Goal: Task Accomplishment & Management: Use online tool/utility

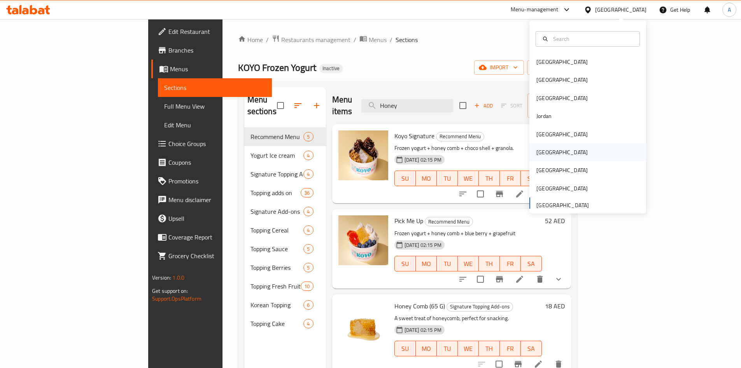
click at [549, 154] on div "[GEOGRAPHIC_DATA]" at bounding box center [562, 152] width 64 height 18
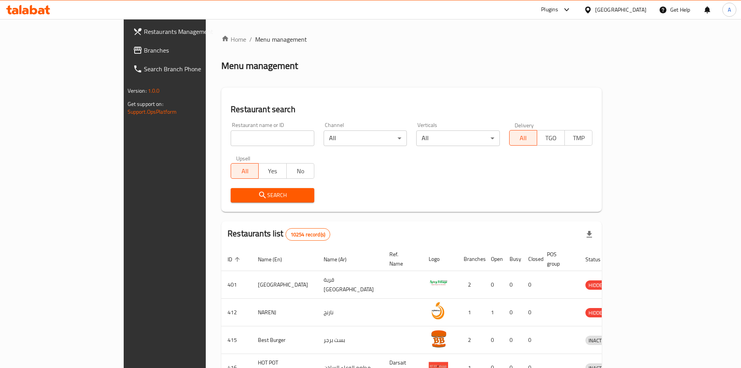
drag, startPoint x: 24, startPoint y: 51, endPoint x: 112, endPoint y: 36, distance: 89.3
click at [144, 51] on span "Branches" at bounding box center [192, 50] width 97 height 9
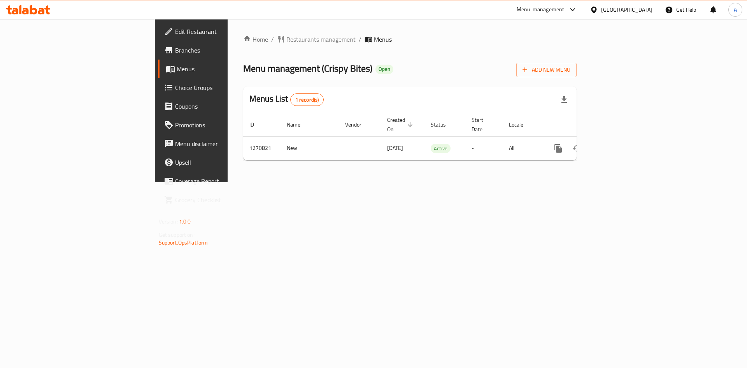
drag, startPoint x: 366, startPoint y: 51, endPoint x: 79, endPoint y: 45, distance: 287.1
click at [362, 49] on div "Home / Restaurants management / Menus Menu management ( Crispy Bites ) Open Add…" at bounding box center [409, 101] width 333 height 132
click at [175, 48] on span "Branches" at bounding box center [224, 50] width 98 height 9
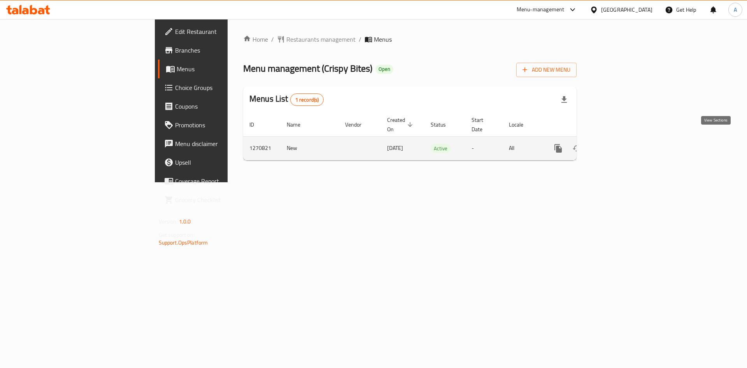
click at [623, 139] on link "enhanced table" at bounding box center [614, 148] width 19 height 19
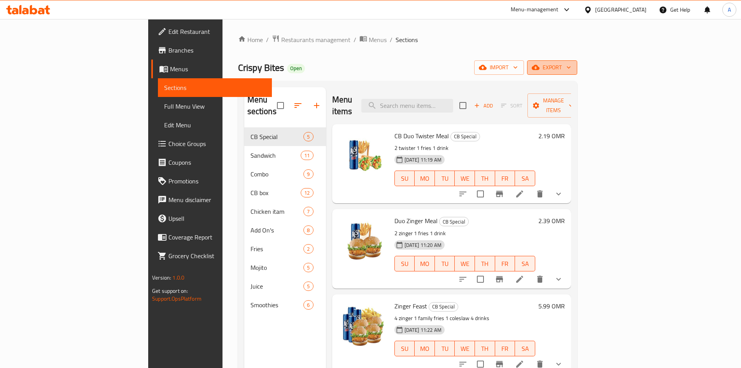
click at [571, 65] on span "export" at bounding box center [552, 68] width 38 height 10
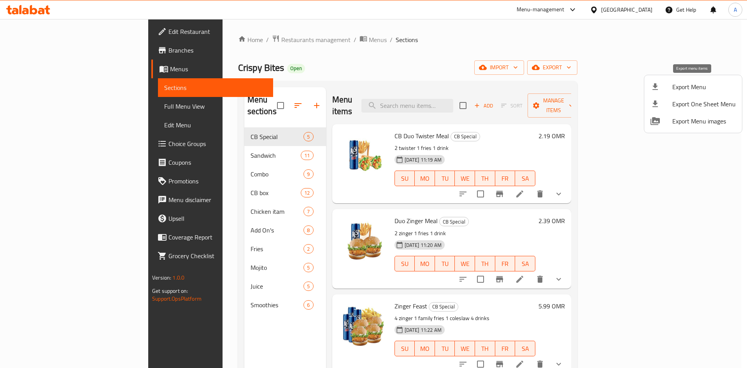
click at [686, 87] on span "Export Menu" at bounding box center [703, 86] width 63 height 9
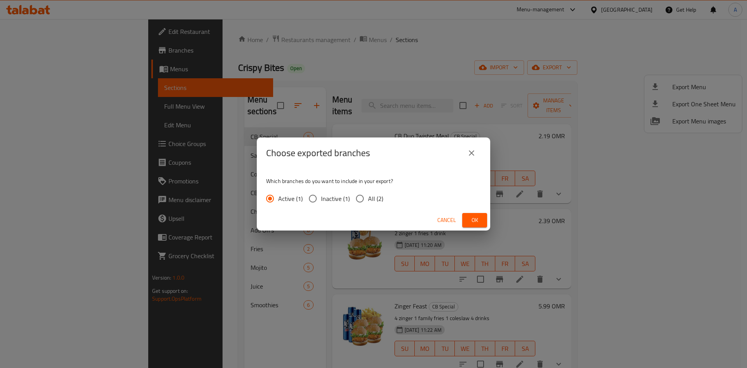
drag, startPoint x: 357, startPoint y: 202, endPoint x: 369, endPoint y: 211, distance: 15.2
click at [358, 202] on input "All (2)" at bounding box center [360, 198] width 16 height 16
radio input "true"
click at [477, 225] on button "Ok" at bounding box center [474, 220] width 25 height 14
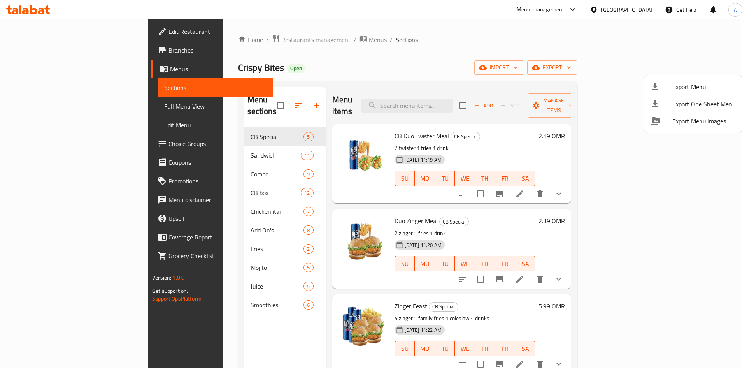
click at [411, 49] on div at bounding box center [373, 184] width 747 height 368
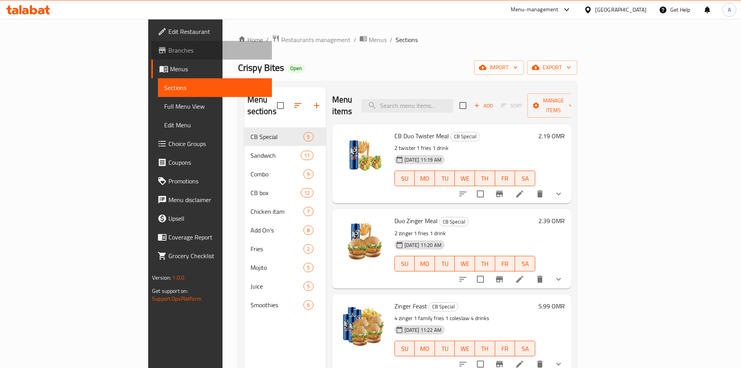
drag, startPoint x: 26, startPoint y: 49, endPoint x: 115, endPoint y: 36, distance: 89.7
click at [168, 49] on span "Branches" at bounding box center [216, 50] width 97 height 9
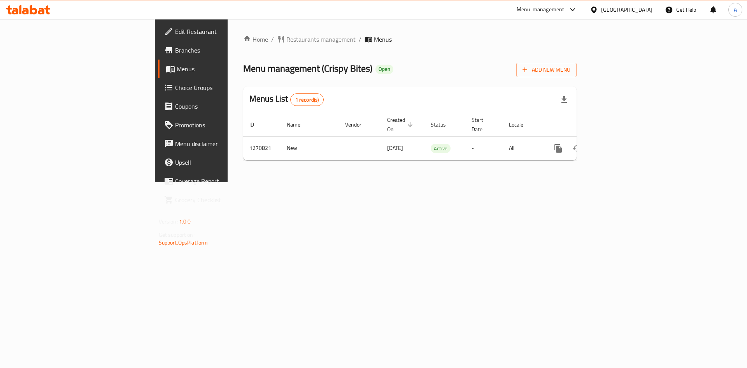
click at [382, 182] on div "Home / Restaurants management / Menus Menu management ( Crispy Bites ) Open Add…" at bounding box center [410, 100] width 364 height 163
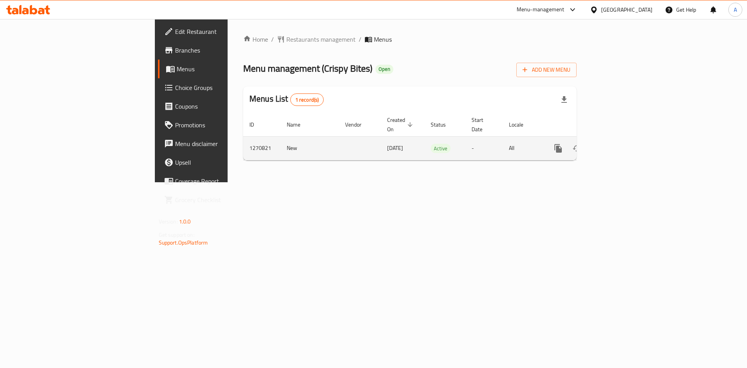
click at [623, 141] on link "enhanced table" at bounding box center [614, 148] width 19 height 19
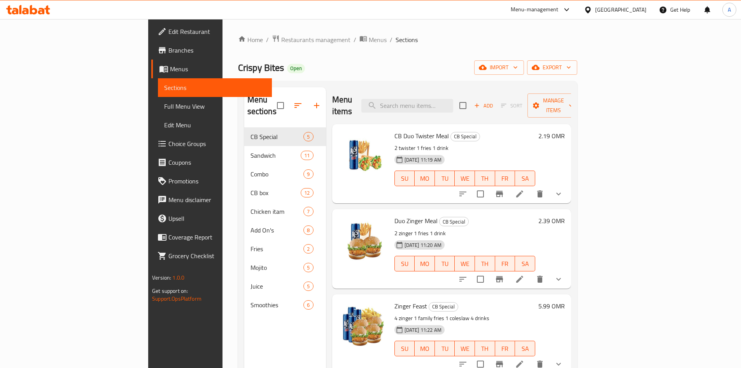
click at [410, 69] on div "Crispy Bites Open import export" at bounding box center [407, 67] width 339 height 14
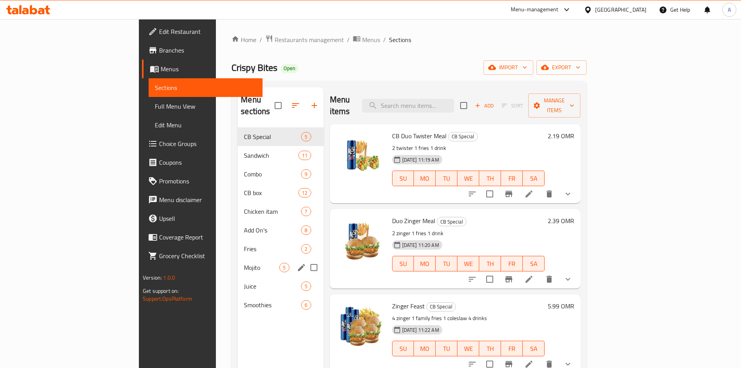
click at [244, 263] on span "Mojito" at bounding box center [261, 267] width 35 height 9
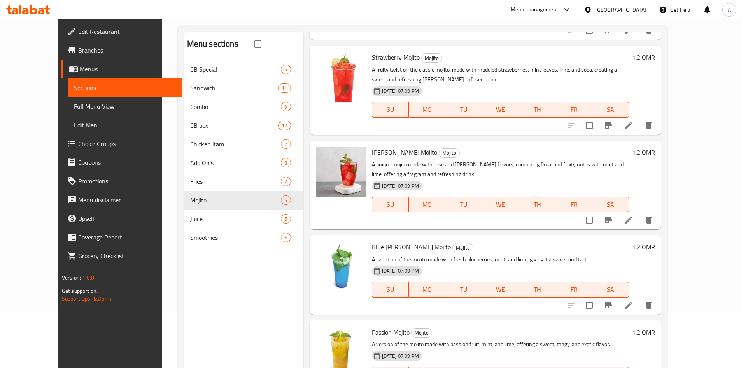
scroll to position [109, 0]
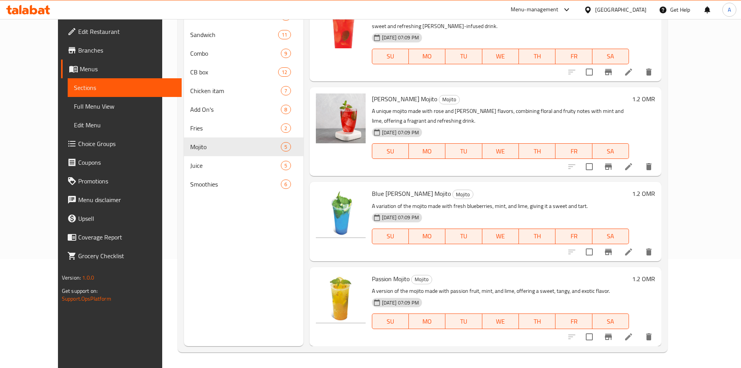
click at [266, 223] on div "Menu sections CB Special 5 Sandwich 11 Combo 9 CB box 12 Chicken itam 7 Add On'…" at bounding box center [243, 162] width 119 height 368
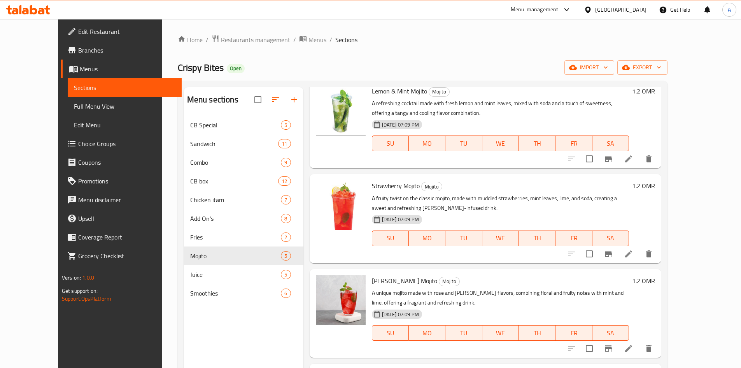
scroll to position [0, 0]
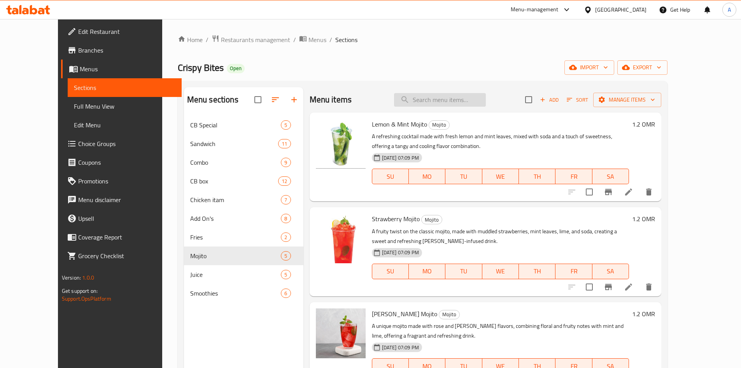
click at [447, 102] on input "search" at bounding box center [440, 100] width 92 height 14
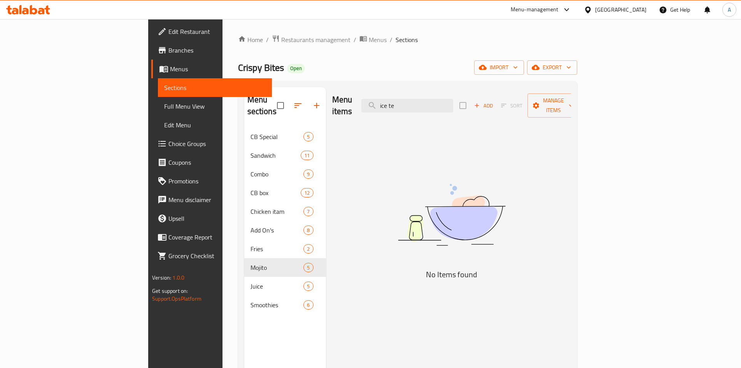
click at [375, 180] on div "Menu items ice te Add Sort Manage items No Items found" at bounding box center [448, 271] width 245 height 368
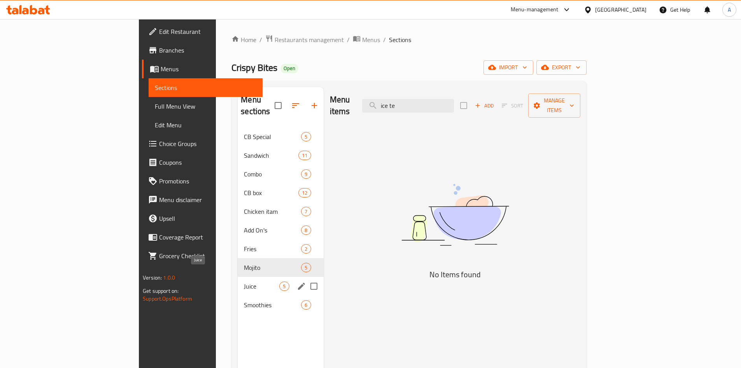
click at [244, 281] on span "Juice" at bounding box center [261, 285] width 35 height 9
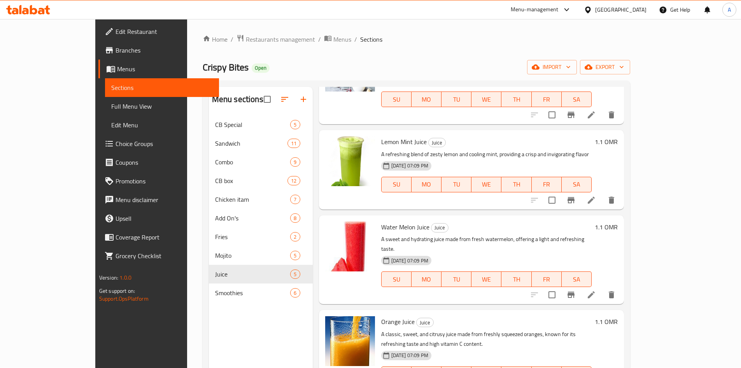
scroll to position [109, 0]
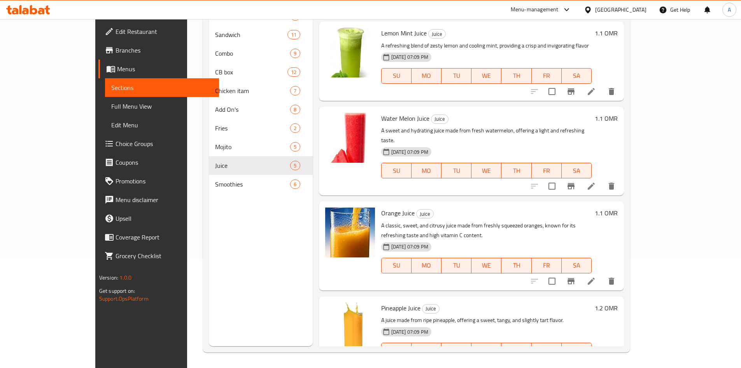
click at [270, 252] on div "Menu sections CB Special 5 Sandwich 11 Combo 9 CB box 12 Chicken itam 7 Add On'…" at bounding box center [261, 162] width 104 height 368
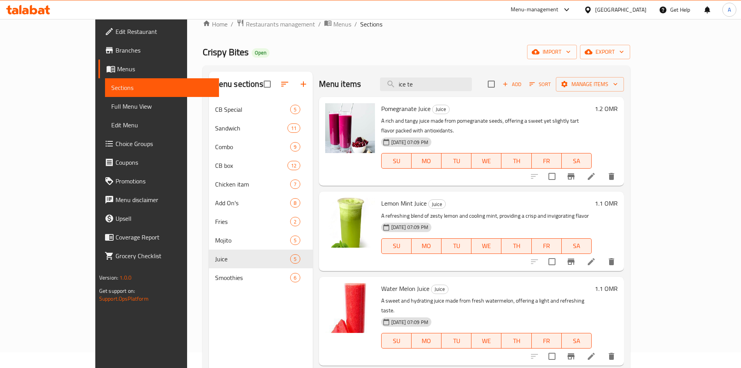
scroll to position [0, 0]
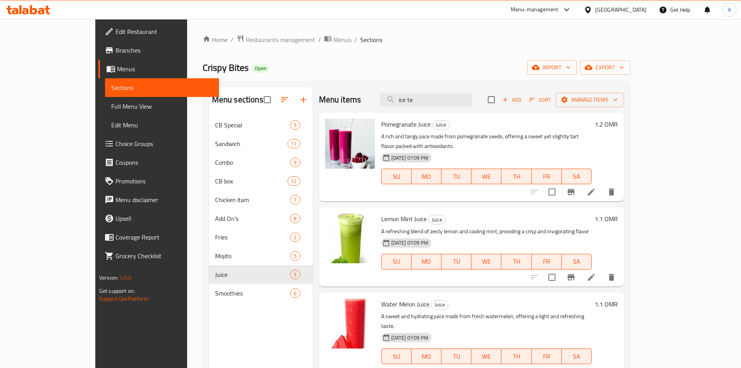
drag, startPoint x: 392, startPoint y: 102, endPoint x: 376, endPoint y: 100, distance: 16.4
click at [378, 102] on div "Menu items ice te Add Sort Manage items" at bounding box center [471, 99] width 305 height 25
paste input "SPANISH LATTE"
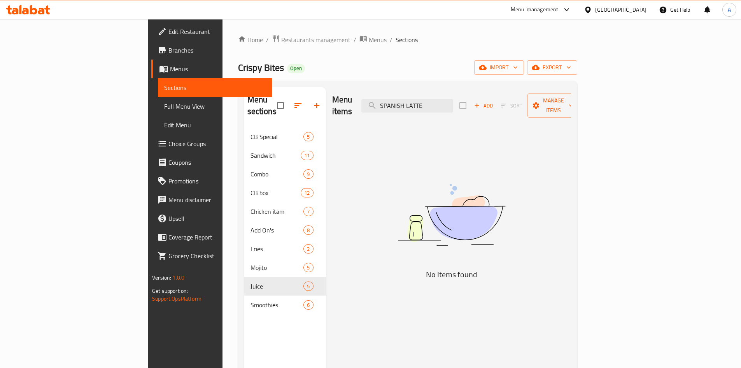
drag, startPoint x: 378, startPoint y: 184, endPoint x: 374, endPoint y: 182, distance: 4.3
click at [378, 184] on div "Menu items SPANISH LATTE Add Sort Manage items No Items found" at bounding box center [448, 271] width 245 height 368
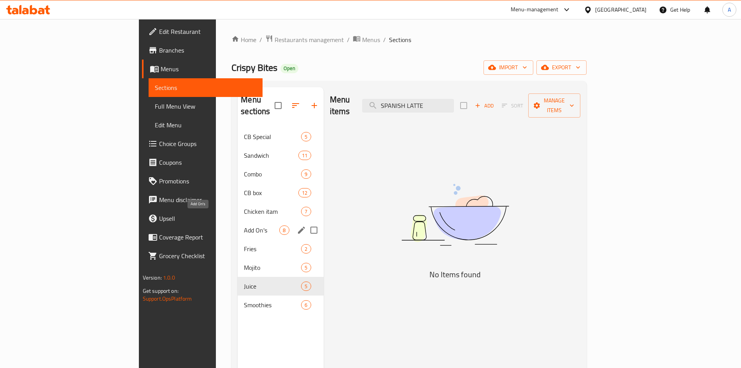
click at [244, 225] on span "Add On's" at bounding box center [261, 229] width 35 height 9
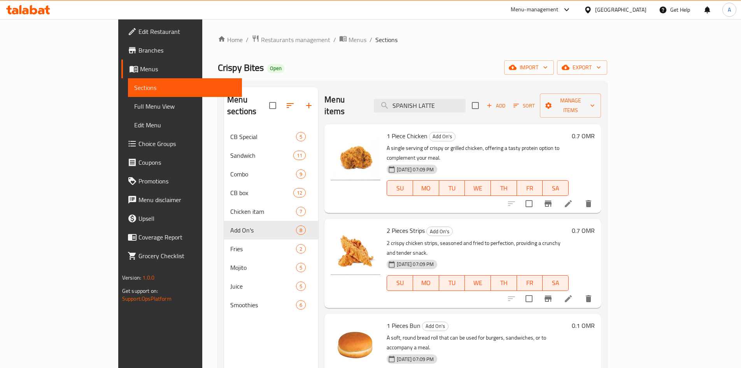
drag, startPoint x: 488, startPoint y: 99, endPoint x: 347, endPoint y: 101, distance: 140.8
click at [347, 101] on div "Menu items SPANISH LATTE Add Sort Manage items" at bounding box center [462, 105] width 277 height 37
paste input "1PC CHICKEN"
click at [435, 102] on input "1PC CHICKEN" at bounding box center [420, 106] width 92 height 14
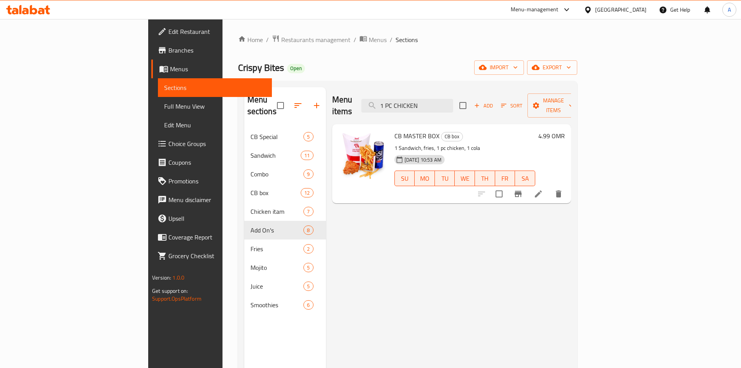
drag, startPoint x: 380, startPoint y: 100, endPoint x: 336, endPoint y: 99, distance: 44.3
click at [337, 100] on div "Menu items 1 PC CHICKEN Add Sort Manage items" at bounding box center [451, 105] width 239 height 37
paste input "CB GRILL TWISTER"
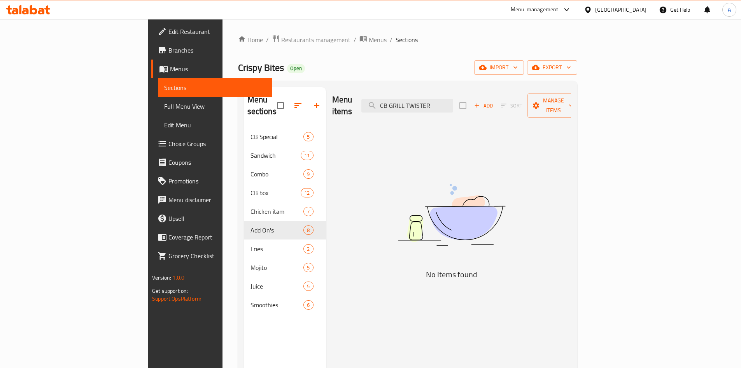
type input "CB GRILL TWISTER"
click at [590, 9] on icon at bounding box center [587, 9] width 5 height 7
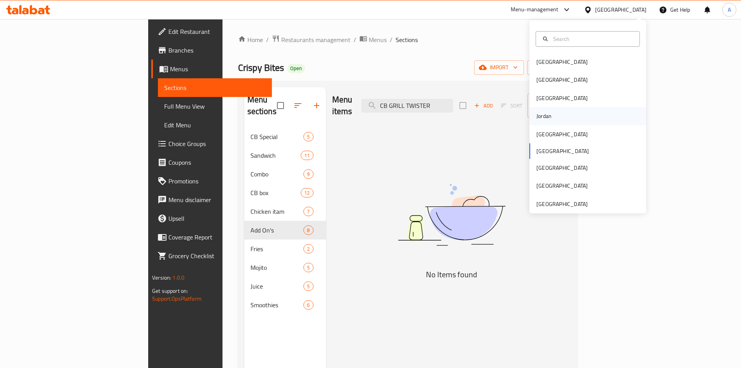
click at [554, 117] on div "Jordan" at bounding box center [587, 116] width 117 height 18
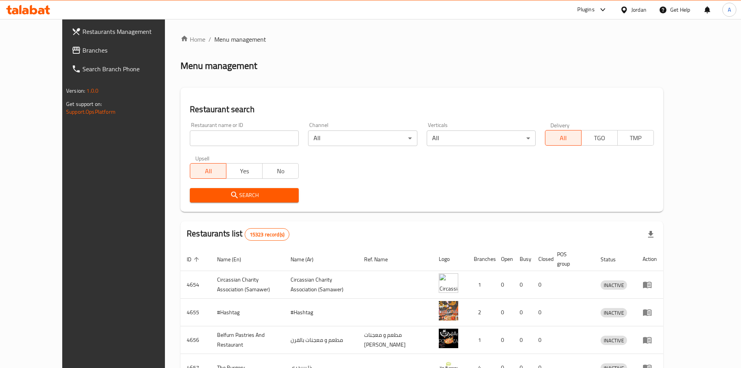
drag, startPoint x: 28, startPoint y: 55, endPoint x: 207, endPoint y: 33, distance: 180.2
click at [82, 55] on span "Branches" at bounding box center [130, 50] width 97 height 9
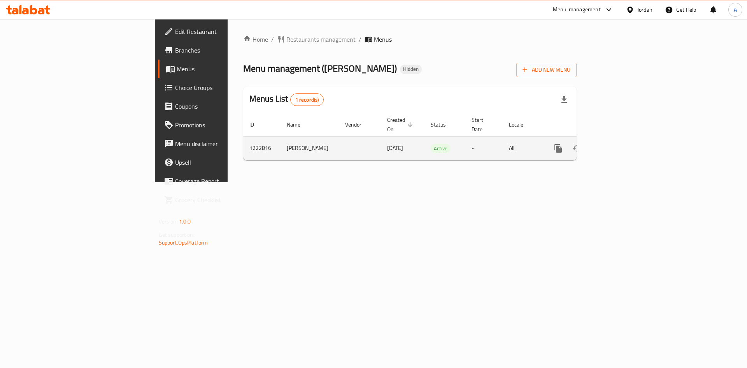
click at [623, 139] on link "enhanced table" at bounding box center [614, 148] width 19 height 19
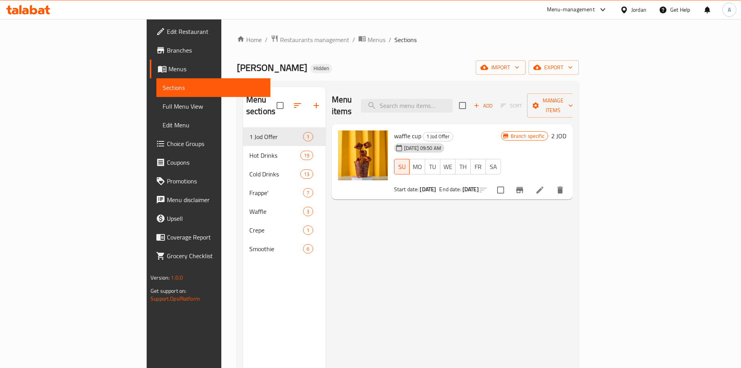
click at [163, 110] on span "Full Menu View" at bounding box center [214, 106] width 102 height 9
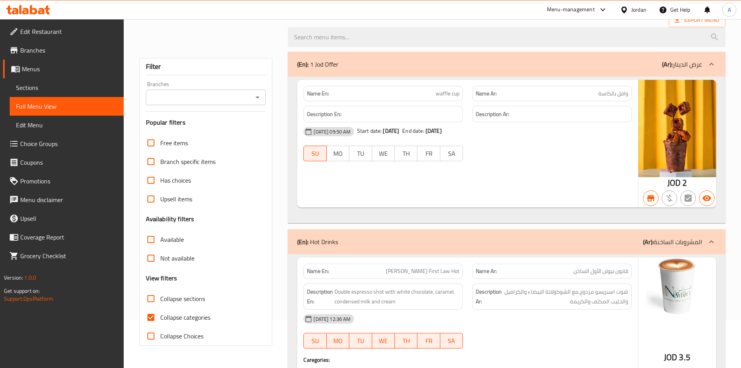
scroll to position [156, 0]
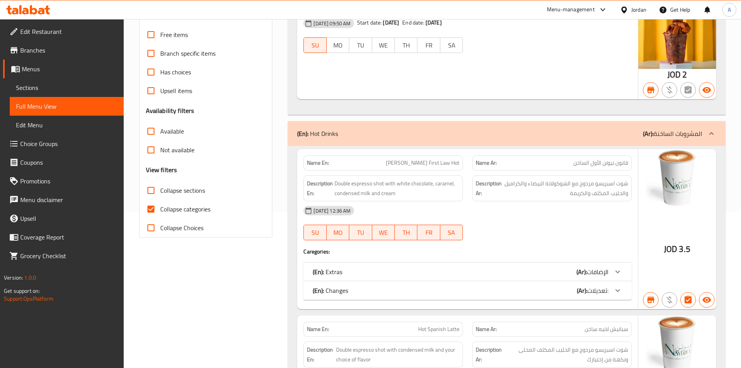
click at [149, 211] on input "Collapse categories" at bounding box center [151, 209] width 19 height 19
checkbox input "false"
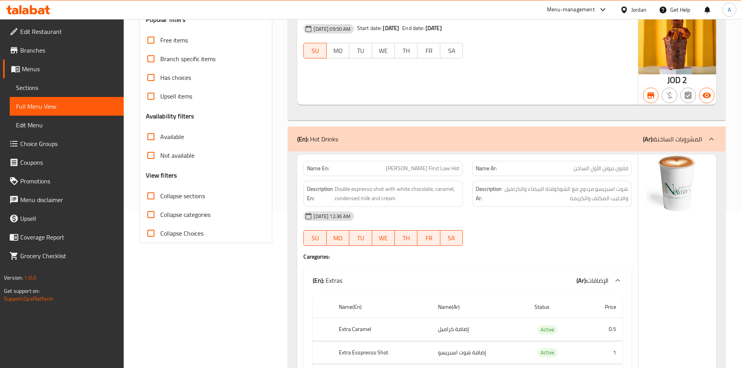
scroll to position [0, 0]
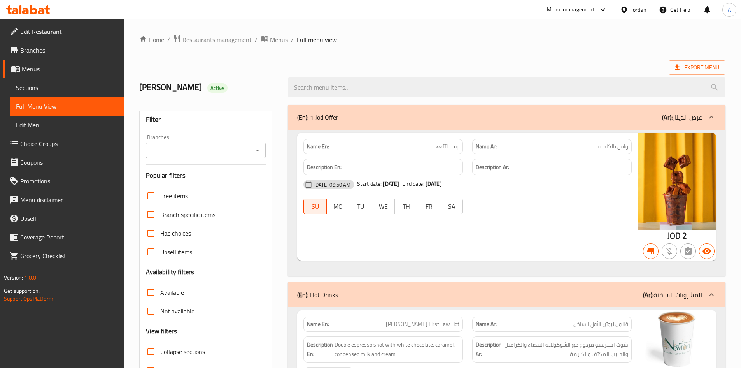
click at [201, 159] on div "Filter Branches Branches Popular filters Free items Branch specific items Has c…" at bounding box center [205, 254] width 133 height 287
click at [201, 154] on input "Branches" at bounding box center [199, 150] width 103 height 11
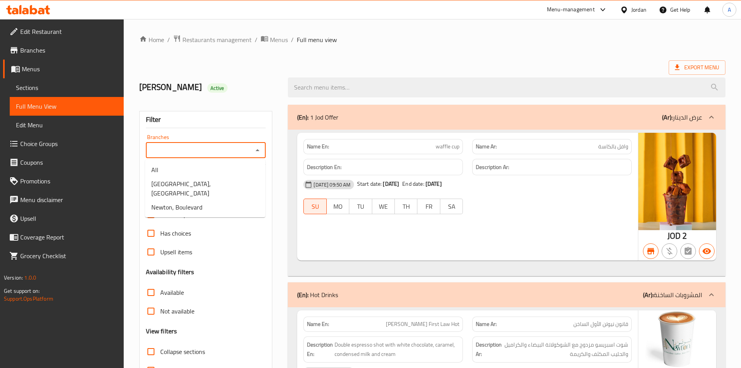
paste input "Newton, Boulevard"
click at [217, 166] on li "Newton, Boulevard" at bounding box center [205, 170] width 120 height 14
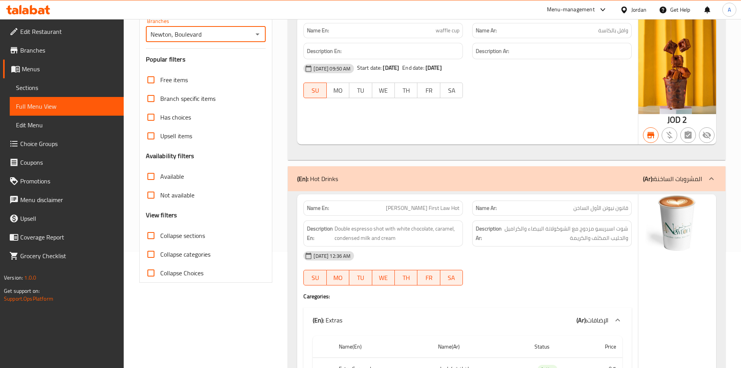
scroll to position [117, 0]
type input "Newton, Boulevard"
click at [149, 194] on input "Not available" at bounding box center [151, 194] width 19 height 19
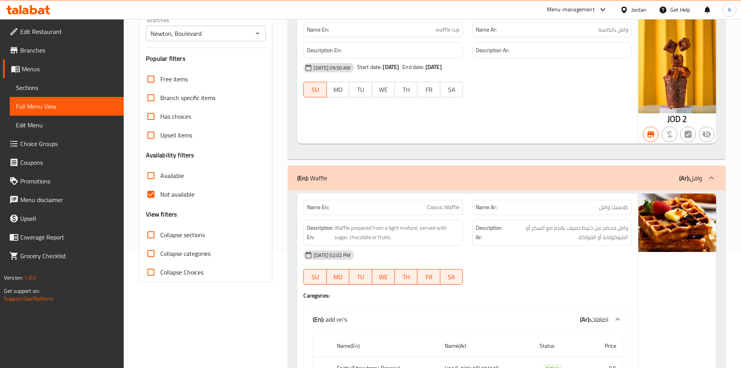
click at [149, 194] on input "Not available" at bounding box center [151, 194] width 19 height 19
checkbox input "false"
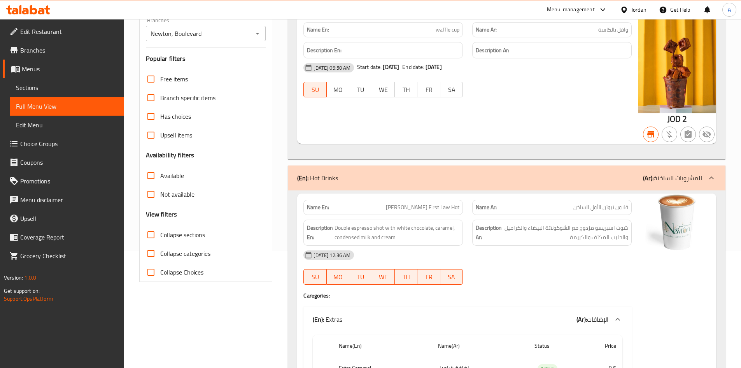
click at [150, 178] on input "Available" at bounding box center [151, 175] width 19 height 19
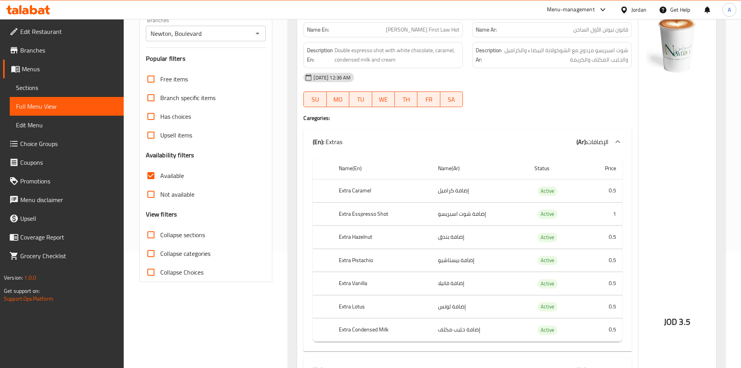
click at [150, 178] on input "Available" at bounding box center [151, 175] width 19 height 19
checkbox input "false"
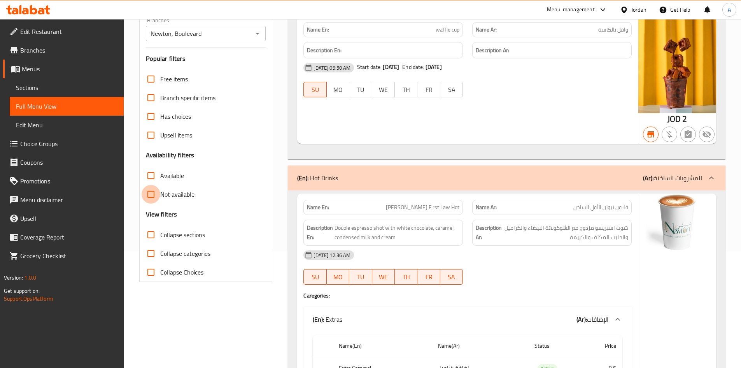
click at [151, 196] on input "Not available" at bounding box center [151, 194] width 19 height 19
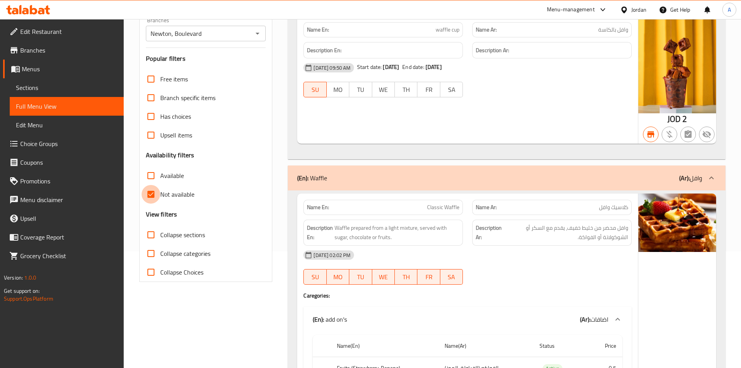
click at [152, 193] on input "Not available" at bounding box center [151, 194] width 19 height 19
checkbox input "false"
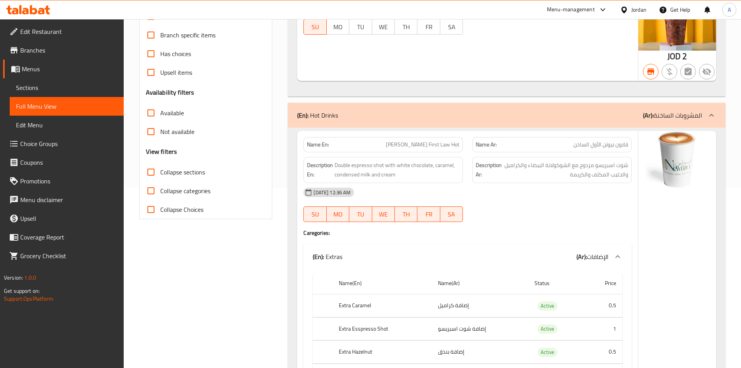
scroll to position [233, 0]
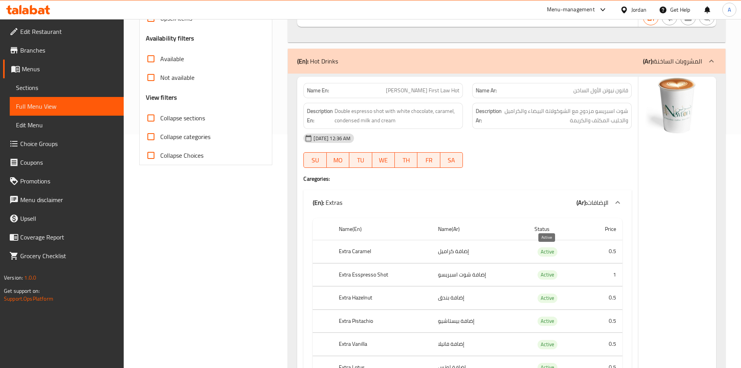
click at [545, 247] on span "Active" at bounding box center [548, 251] width 20 height 9
copy span "Active"
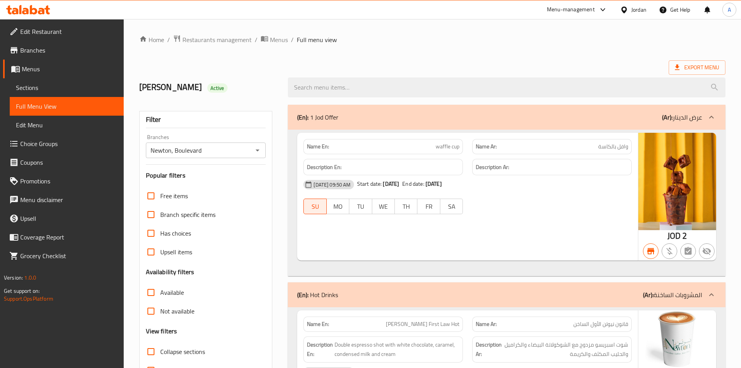
scroll to position [14102, 0]
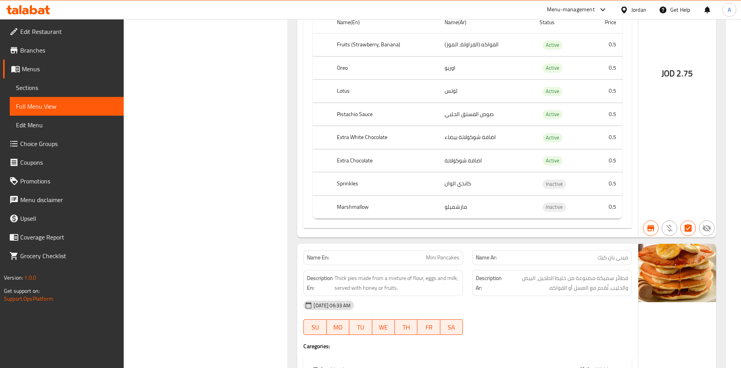
click at [46, 85] on span "Sections" at bounding box center [67, 87] width 102 height 9
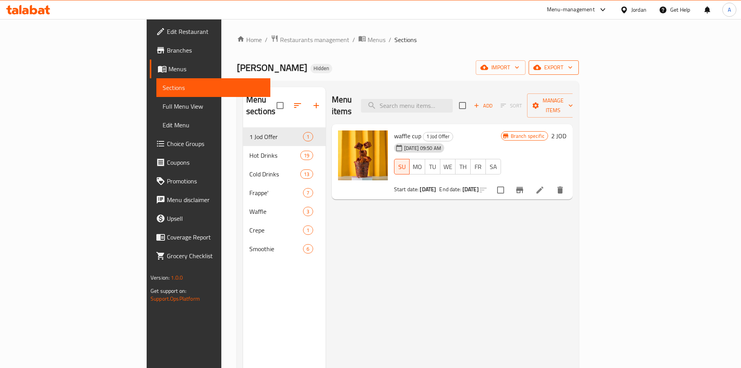
click at [573, 66] on span "export" at bounding box center [554, 68] width 38 height 10
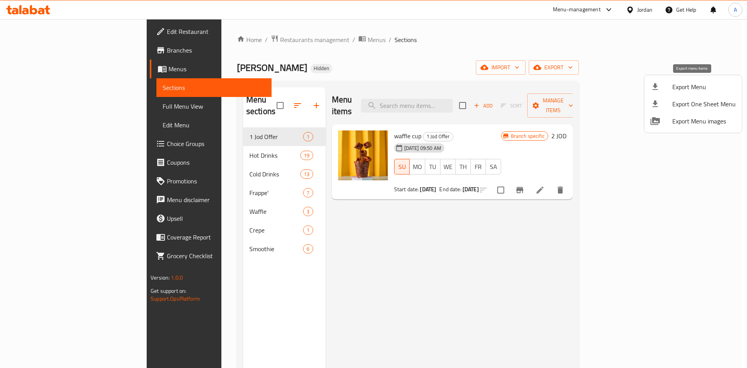
click at [685, 81] on li "Export Menu" at bounding box center [693, 86] width 98 height 17
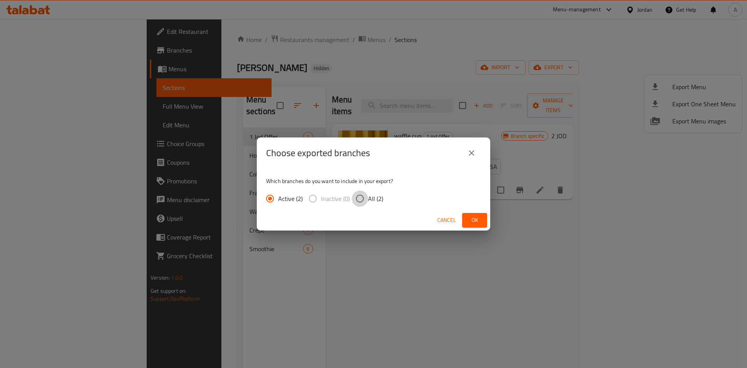
click at [361, 204] on input "All (2)" at bounding box center [360, 198] width 16 height 16
radio input "true"
drag, startPoint x: 469, startPoint y: 221, endPoint x: 473, endPoint y: 227, distance: 7.0
click at [470, 221] on span "Ok" at bounding box center [474, 220] width 12 height 10
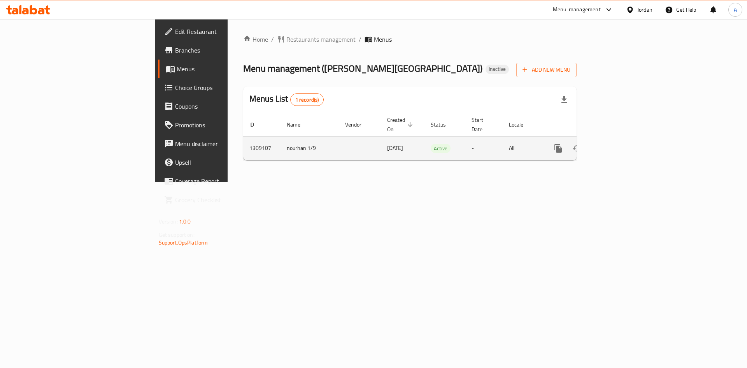
click at [619, 144] on icon "enhanced table" at bounding box center [613, 148] width 9 height 9
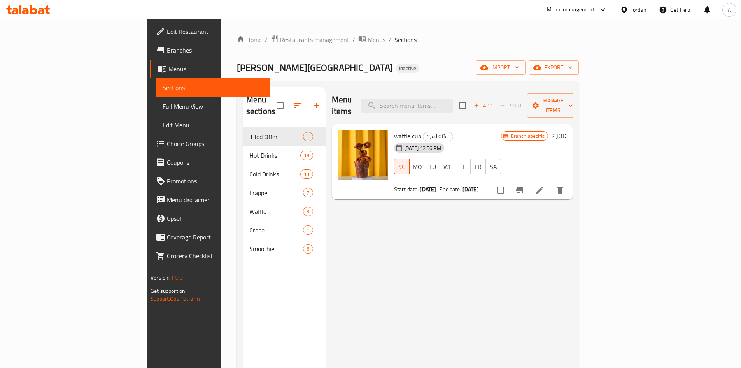
click at [535, 265] on div "Menu items Add Sort Manage items waffle cup 1 Jod Offer [DATE] 12:56 PM SU MO T…" at bounding box center [449, 271] width 247 height 368
click at [163, 104] on span "Full Menu View" at bounding box center [214, 106] width 102 height 9
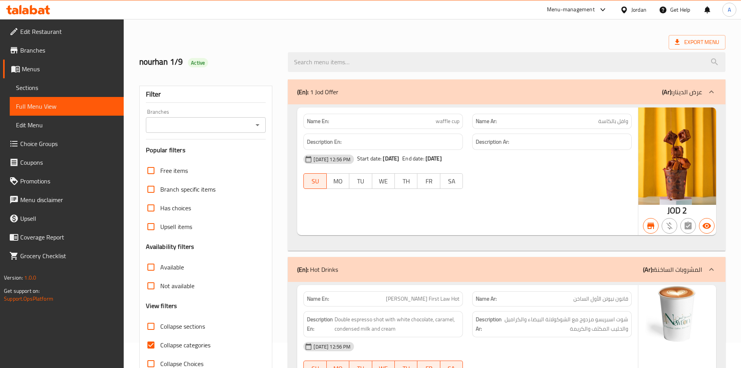
scroll to position [117, 0]
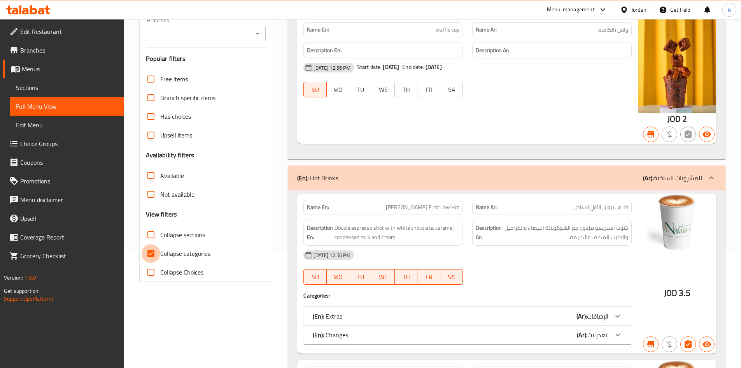
click at [150, 257] on input "Collapse categories" at bounding box center [151, 253] width 19 height 19
checkbox input "false"
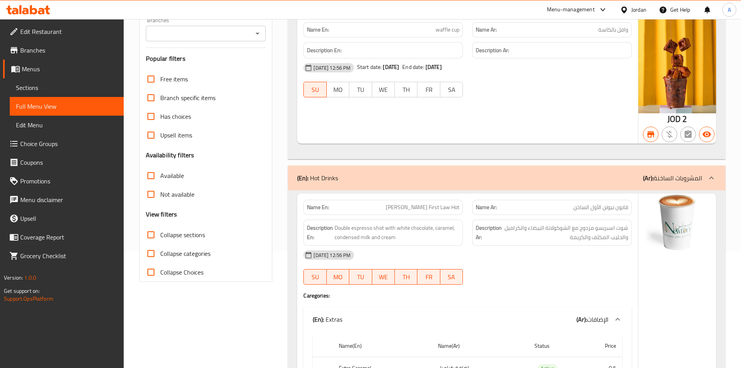
scroll to position [0, 0]
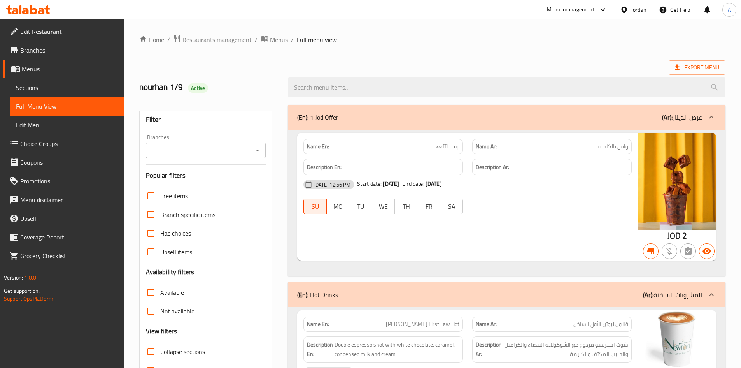
click at [255, 149] on icon "Open" at bounding box center [257, 149] width 9 height 9
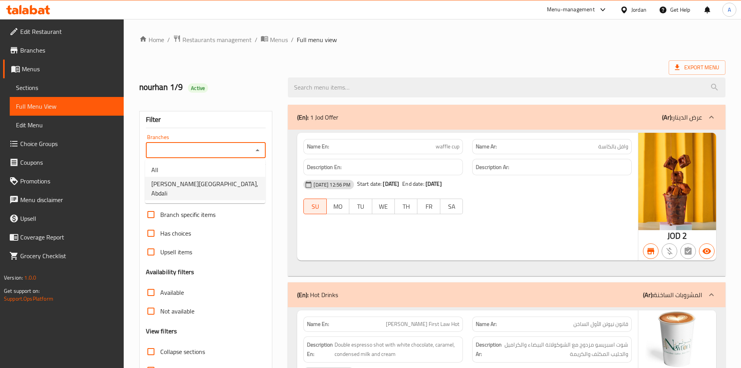
click at [230, 184] on li "[PERSON_NAME][GEOGRAPHIC_DATA], Abdali" at bounding box center [205, 188] width 120 height 23
type input "[PERSON_NAME][GEOGRAPHIC_DATA], Abdali"
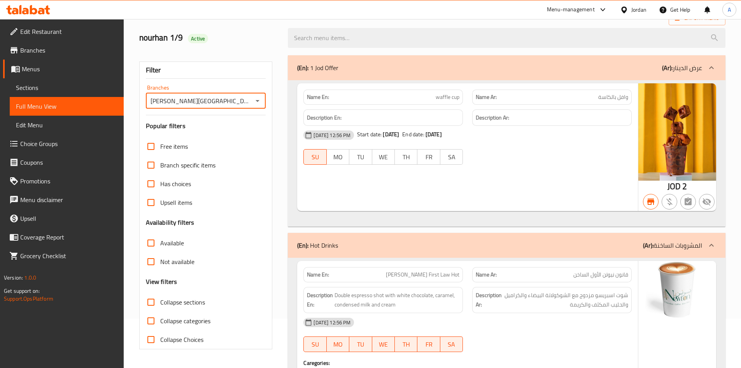
scroll to position [78, 0]
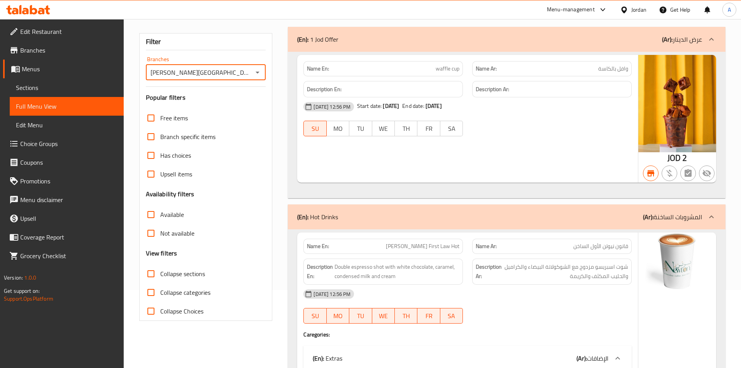
click at [150, 229] on input "Not available" at bounding box center [151, 233] width 19 height 19
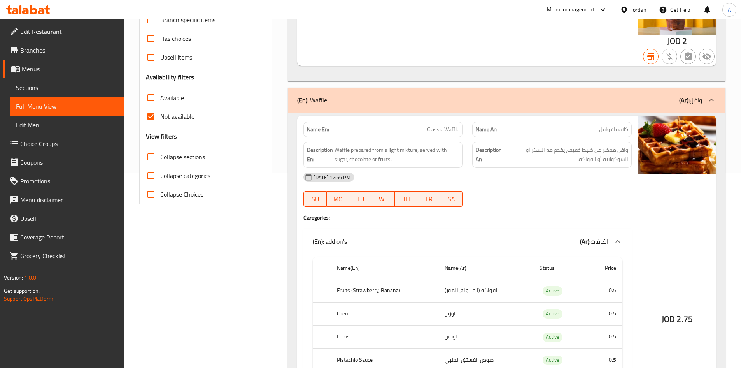
scroll to position [86, 0]
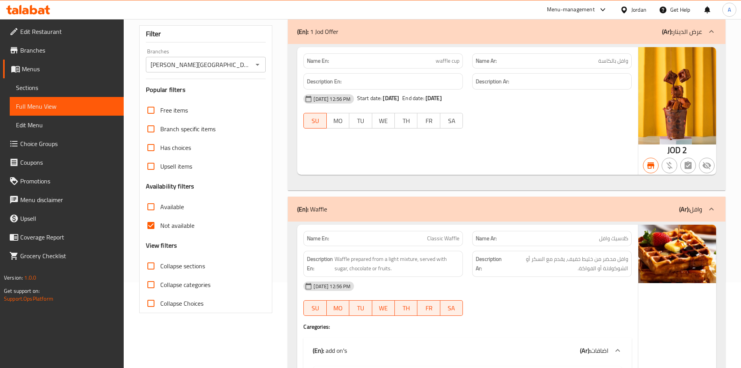
click at [151, 226] on input "Not available" at bounding box center [151, 225] width 19 height 19
checkbox input "false"
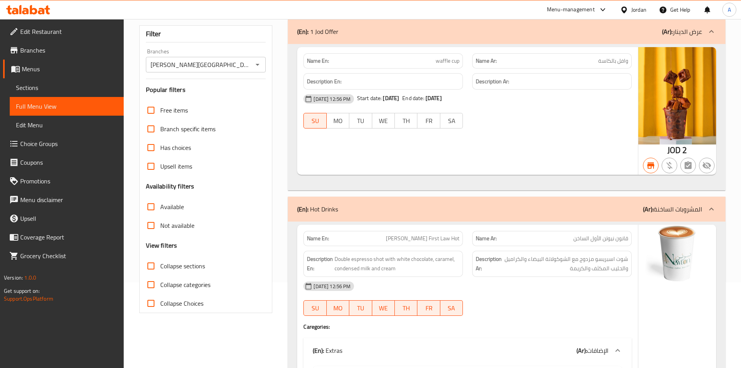
scroll to position [0, 0]
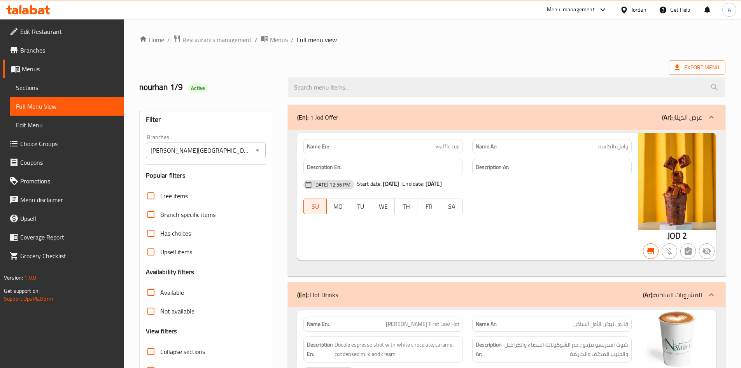
click at [422, 40] on ol "Home / Restaurants management / Menus / Full menu view" at bounding box center [432, 40] width 586 height 10
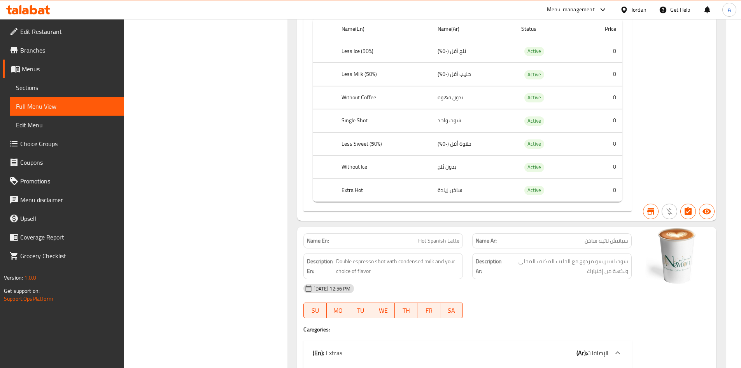
scroll to position [14102, 0]
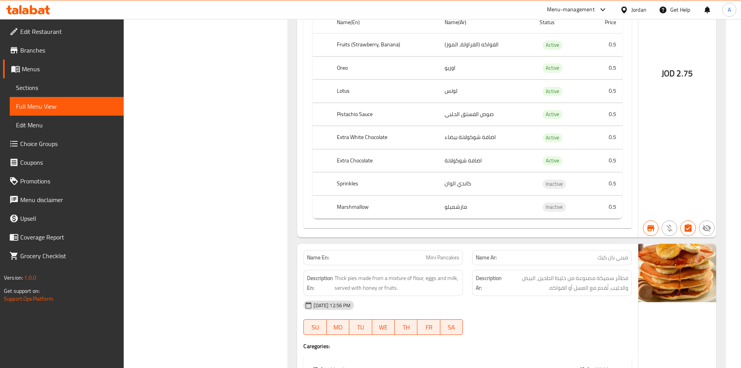
drag, startPoint x: 42, startPoint y: 85, endPoint x: 60, endPoint y: 83, distance: 17.2
click at [42, 85] on span "Sections" at bounding box center [67, 87] width 102 height 9
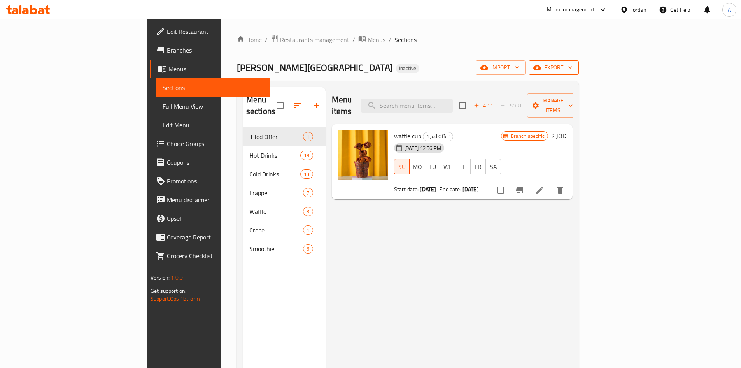
click at [573, 69] on span "export" at bounding box center [554, 68] width 38 height 10
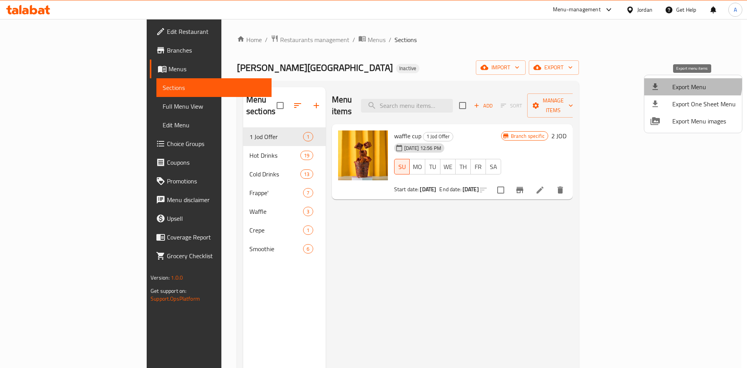
click at [688, 83] on span "Export Menu" at bounding box center [703, 86] width 63 height 9
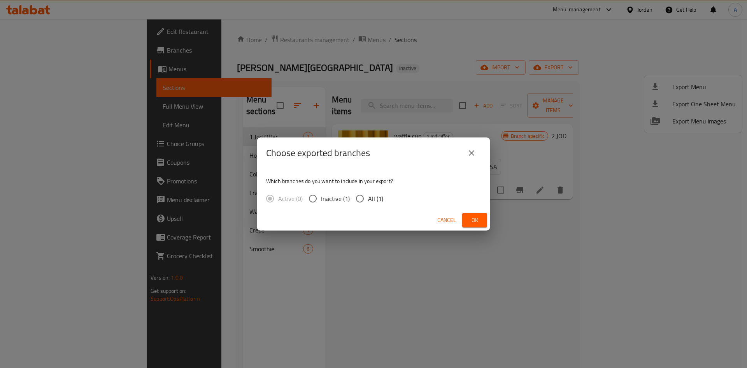
click at [361, 195] on input "All (1)" at bounding box center [360, 198] width 16 height 16
radio input "true"
click at [480, 221] on span "Ok" at bounding box center [474, 220] width 12 height 10
